Goal: Information Seeking & Learning: Learn about a topic

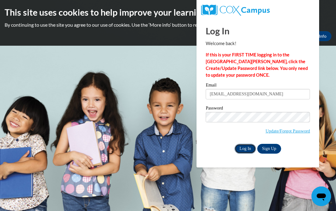
click at [246, 148] on input "Log In" at bounding box center [244, 149] width 21 height 10
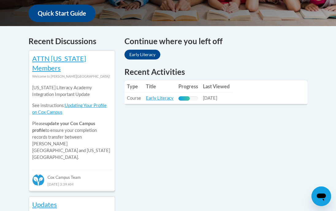
scroll to position [240, 0]
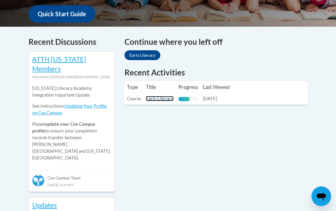
click at [165, 98] on link "Early Literacy" at bounding box center [160, 98] width 28 height 5
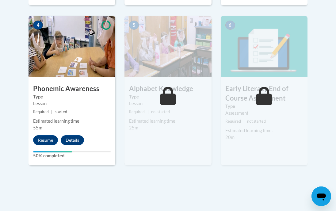
scroll to position [369, 0]
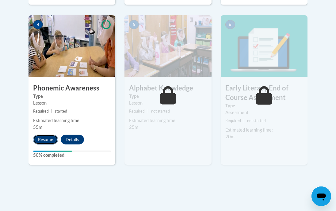
click at [41, 134] on button "Resume" at bounding box center [45, 139] width 25 height 10
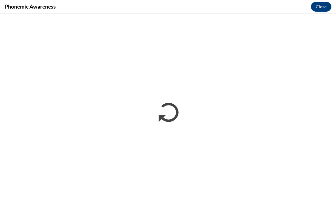
scroll to position [0, 0]
